Goal: Information Seeking & Learning: Learn about a topic

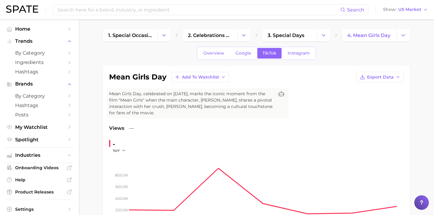
click at [182, 3] on div "Search Show US Market" at bounding box center [217, 9] width 422 height 19
click at [183, 8] on input at bounding box center [199, 10] width 284 height 10
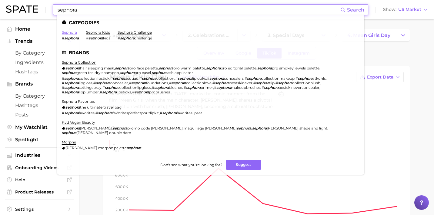
type input "sephora"
click at [72, 32] on link "sephora" at bounding box center [69, 32] width 15 height 5
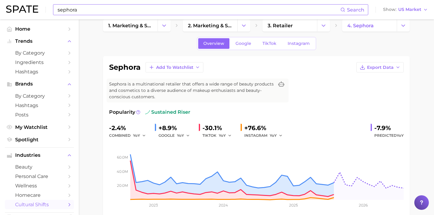
scroll to position [9, 0]
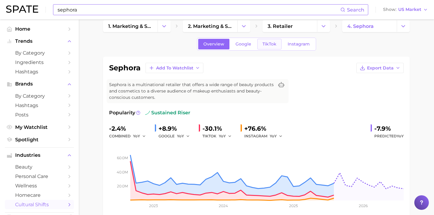
click at [270, 45] on span "TikTok" at bounding box center [270, 44] width 14 height 5
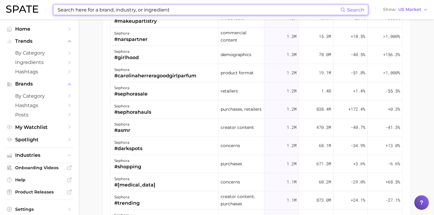
scroll to position [367, 0]
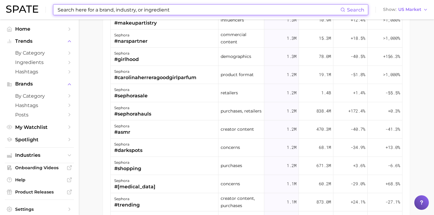
click at [166, 11] on input at bounding box center [199, 10] width 284 height 10
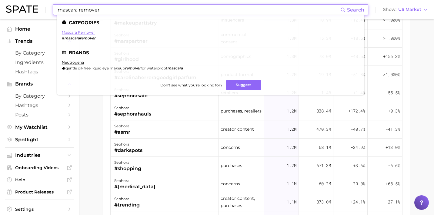
type input "mascara remover"
click at [86, 32] on link "mascara remover" at bounding box center [78, 32] width 33 height 5
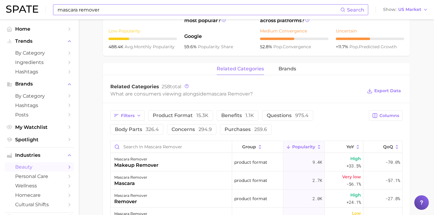
scroll to position [239, 0]
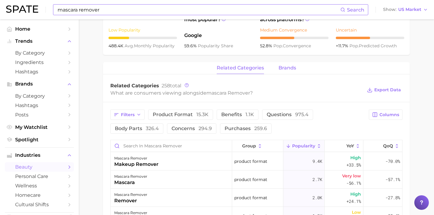
click at [288, 67] on span "brands" at bounding box center [288, 67] width 18 height 5
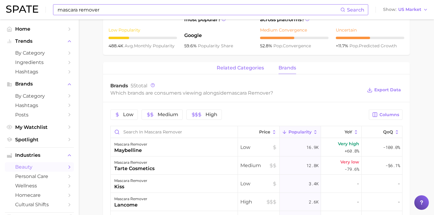
click at [254, 68] on span "related categories" at bounding box center [240, 67] width 47 height 5
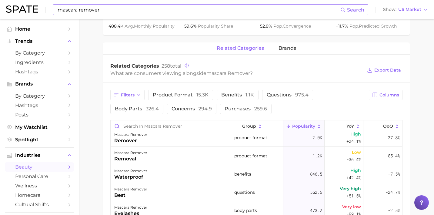
scroll to position [259, 0]
click at [185, 109] on span "concerns 294.9" at bounding box center [192, 108] width 40 height 5
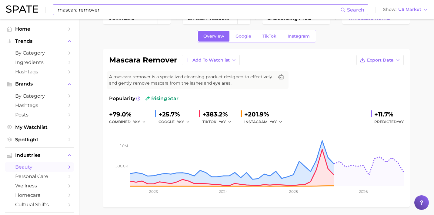
scroll to position [19, 0]
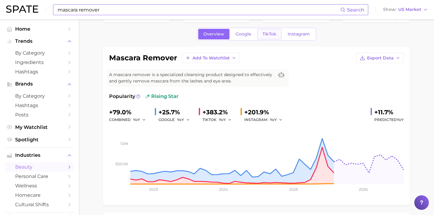
click at [270, 35] on span "TikTok" at bounding box center [270, 34] width 14 height 5
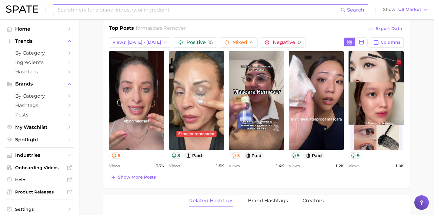
scroll to position [289, 0]
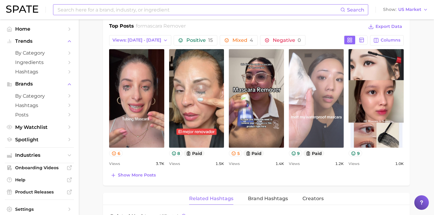
click at [321, 121] on link "view post on TikTok" at bounding box center [316, 98] width 55 height 99
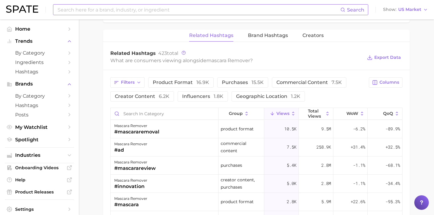
scroll to position [453, 0]
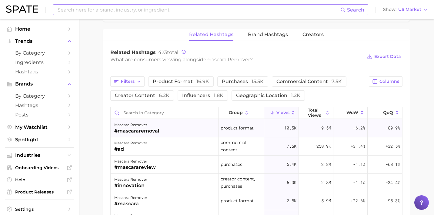
click at [167, 132] on div "mascara remover #mascararemoval" at bounding box center [165, 128] width 108 height 18
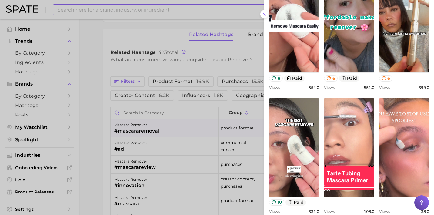
scroll to position [238, 0]
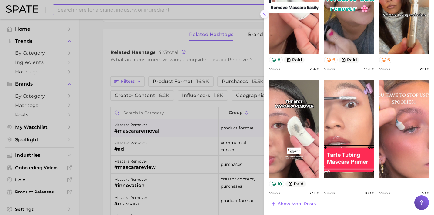
click at [264, 15] on icon at bounding box center [264, 14] width 5 height 5
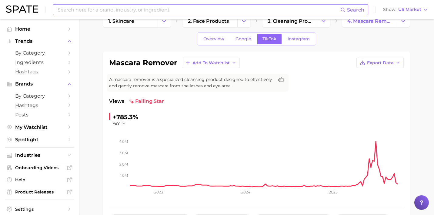
scroll to position [0, 0]
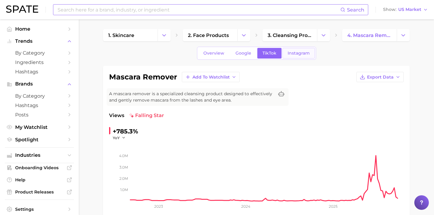
click at [294, 52] on span "Instagram" at bounding box center [299, 53] width 22 height 5
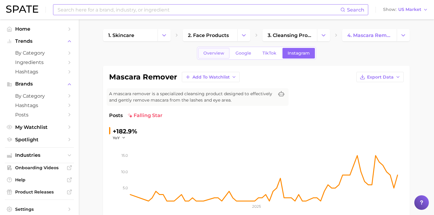
click at [209, 54] on span "Overview" at bounding box center [214, 53] width 21 height 5
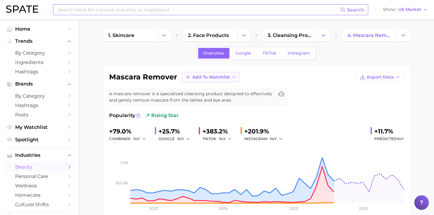
click at [216, 78] on span "Add to Watchlist" at bounding box center [211, 77] width 37 height 5
click at [213, 89] on span "New Watchlist" at bounding box center [208, 88] width 32 height 5
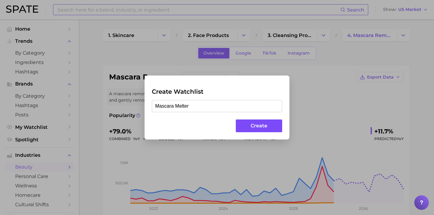
type input "Mascara Melter"
click at [269, 128] on button "Create" at bounding box center [259, 125] width 46 height 13
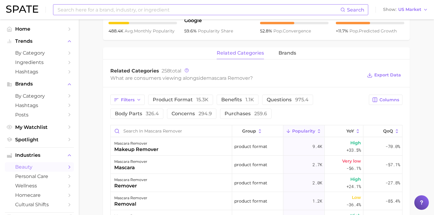
scroll to position [2, 0]
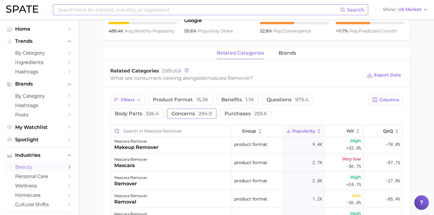
click at [201, 115] on span "294.9" at bounding box center [205, 114] width 13 height 6
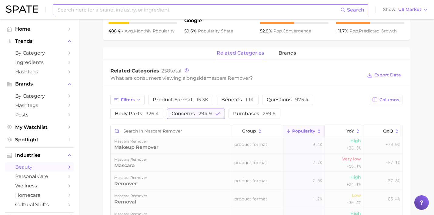
scroll to position [0, 0]
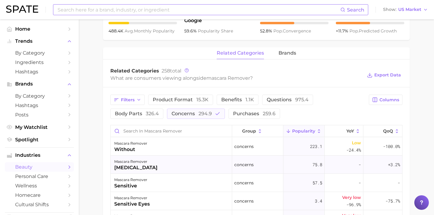
click at [176, 168] on div "mascara remover [MEDICAL_DATA]" at bounding box center [172, 165] width 122 height 18
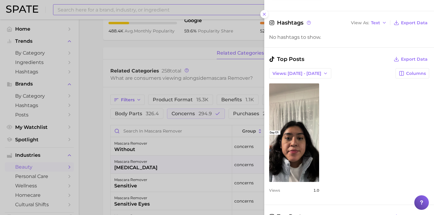
scroll to position [163, 0]
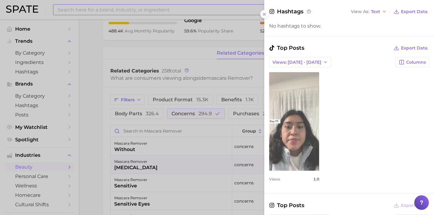
click at [296, 154] on link "view post on TikTok" at bounding box center [294, 121] width 50 height 99
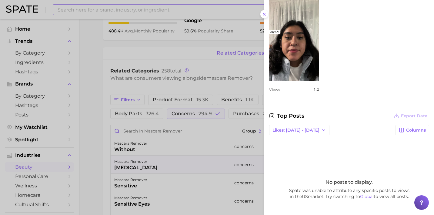
scroll to position [289, 0]
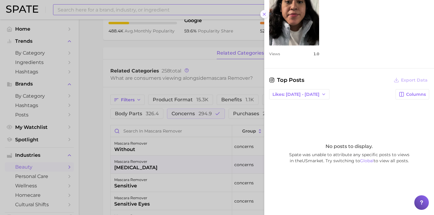
click at [266, 16] on icon at bounding box center [264, 14] width 5 height 5
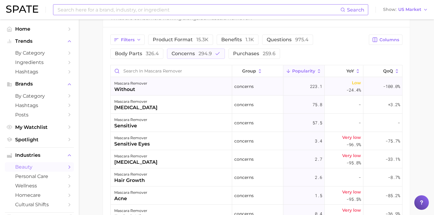
scroll to position [313, 0]
drag, startPoint x: 183, startPoint y: 144, endPoint x: 189, endPoint y: 139, distance: 7.5
click at [189, 139] on div "mascara remover sensitive eyes" at bounding box center [172, 142] width 122 height 18
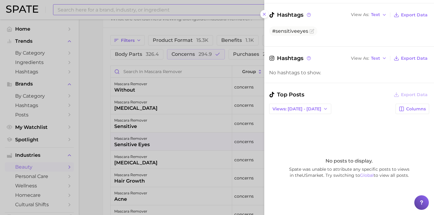
scroll to position [214, 0]
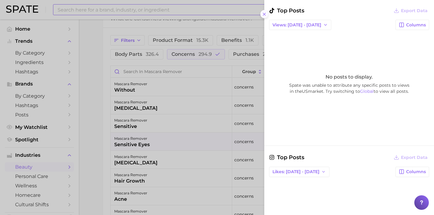
click at [267, 13] on icon at bounding box center [264, 14] width 5 height 5
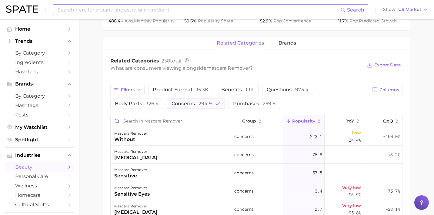
scroll to position [259, 0]
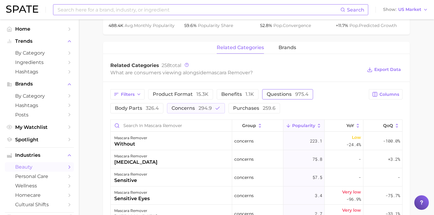
click at [270, 99] on button "questions 975.4" at bounding box center [287, 94] width 51 height 10
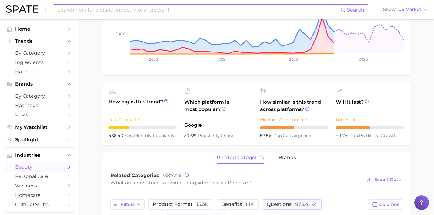
scroll to position [0, 0]
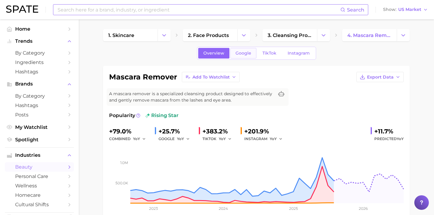
click at [246, 56] on link "Google" at bounding box center [243, 53] width 26 height 11
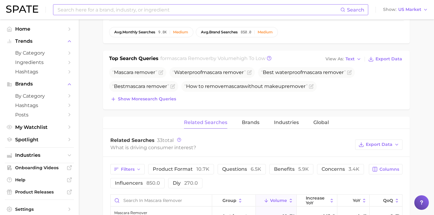
scroll to position [225, 0]
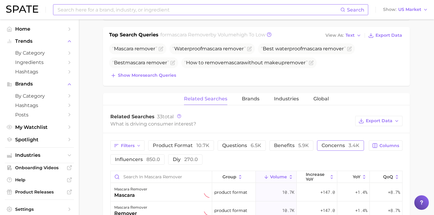
click at [335, 146] on span "concerns 3.4k" at bounding box center [341, 146] width 38 height 6
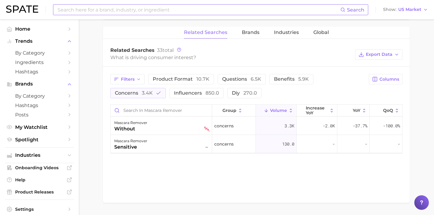
scroll to position [310, 0]
